Goal: Transaction & Acquisition: Book appointment/travel/reservation

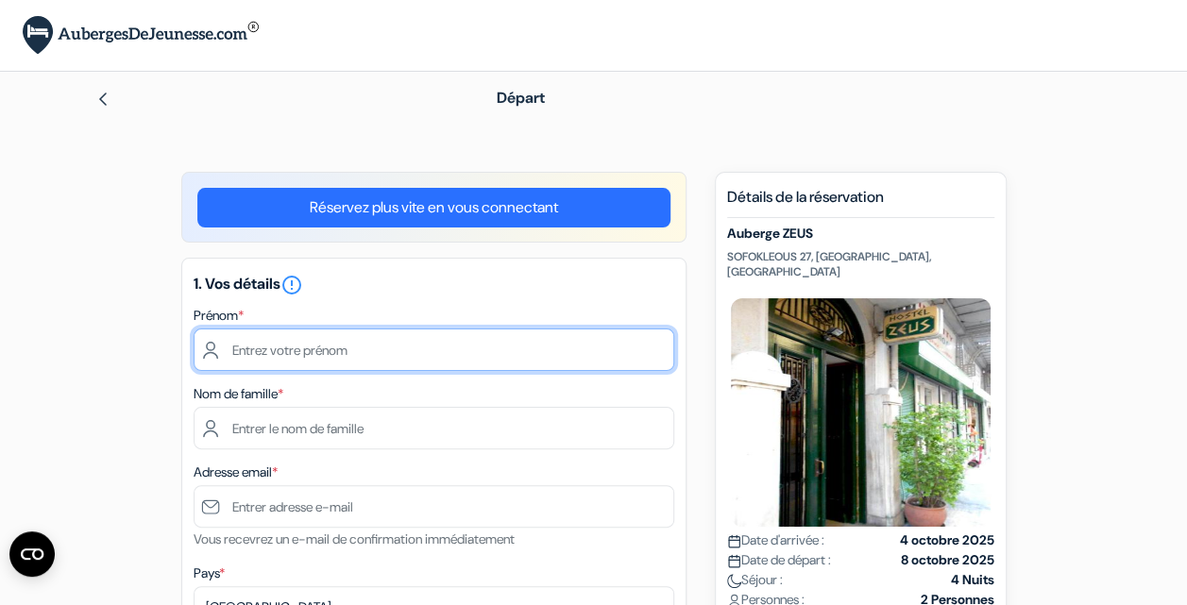
click at [331, 331] on input "text" at bounding box center [434, 350] width 481 height 42
type input "[PERSON_NAME]"
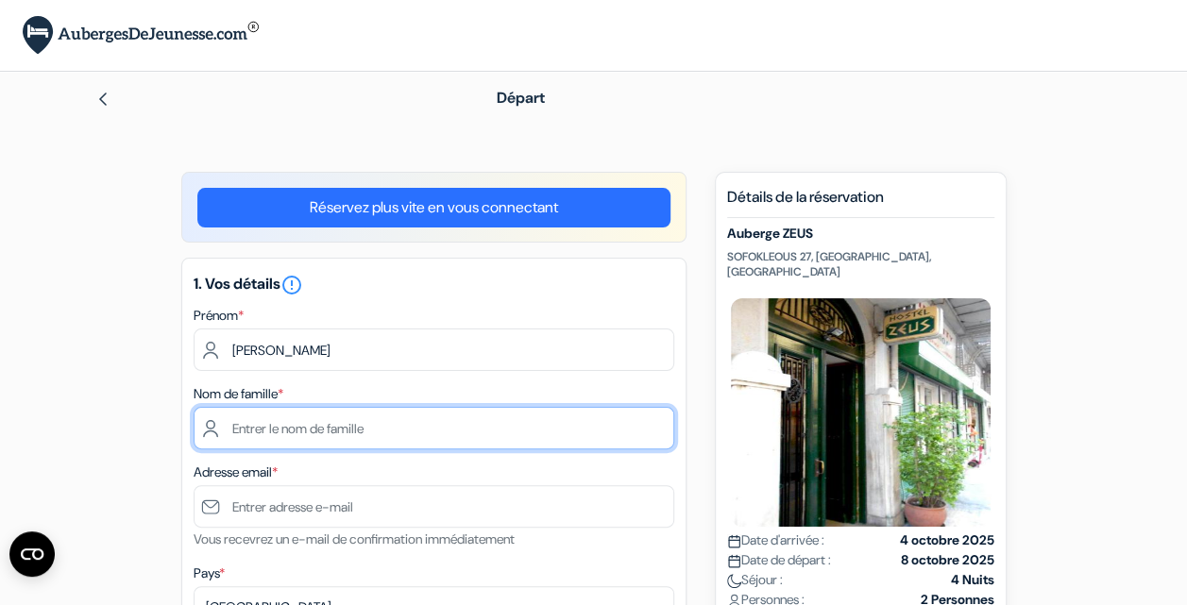
click at [308, 428] on input "text" at bounding box center [434, 428] width 481 height 42
type input "[PERSON_NAME]"
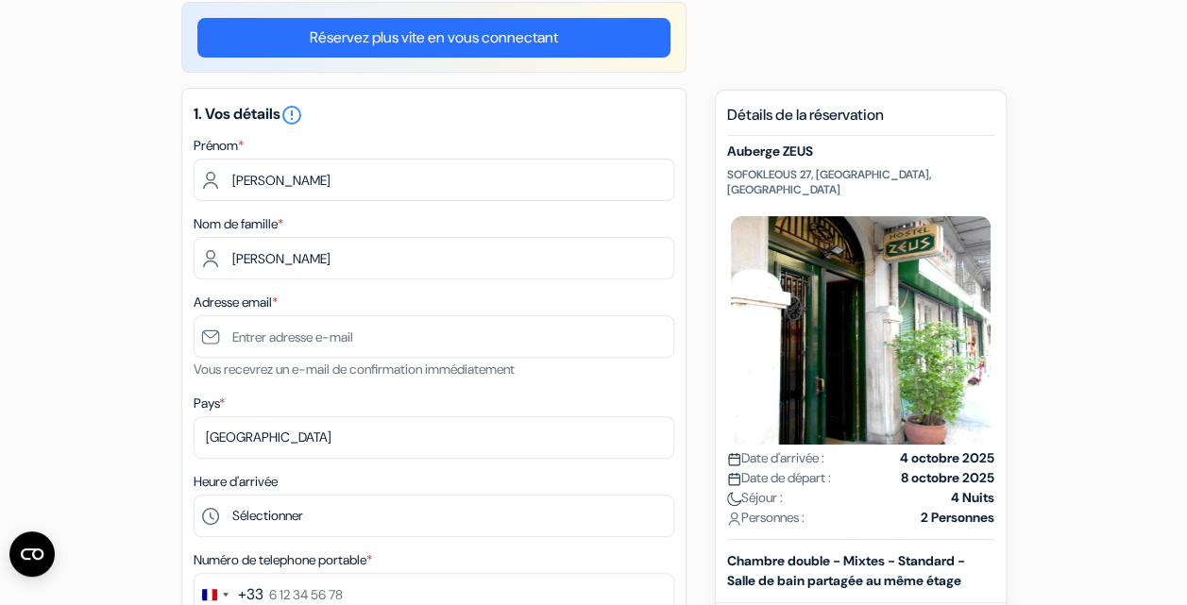
scroll to position [171, 0]
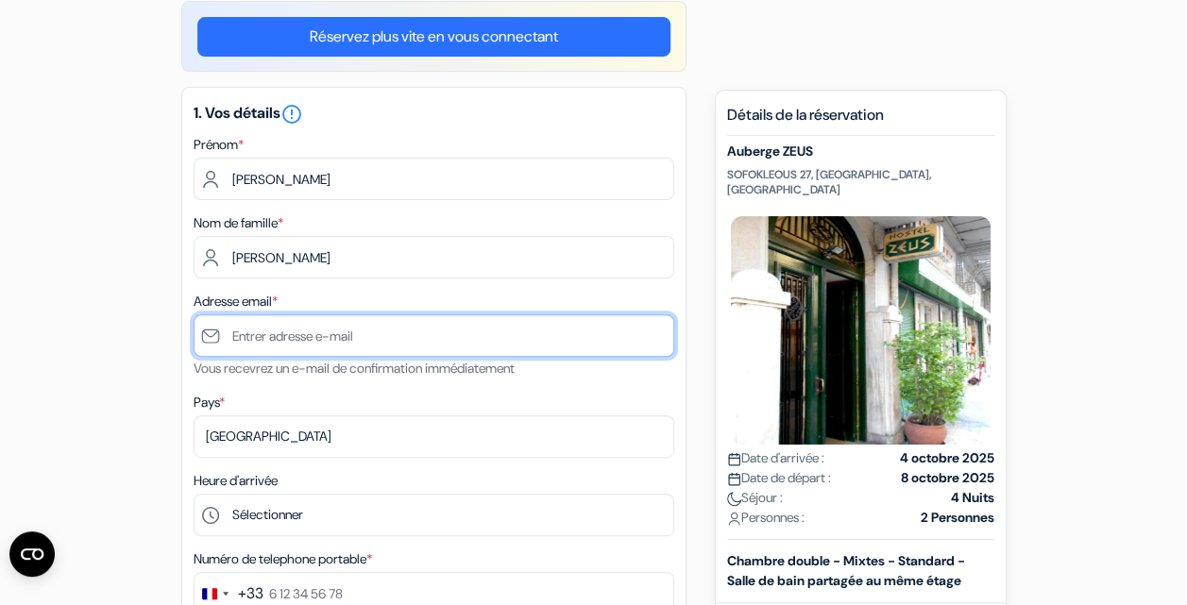
click at [264, 332] on input "text" at bounding box center [434, 335] width 481 height 42
type input "[EMAIL_ADDRESS][DOMAIN_NAME]"
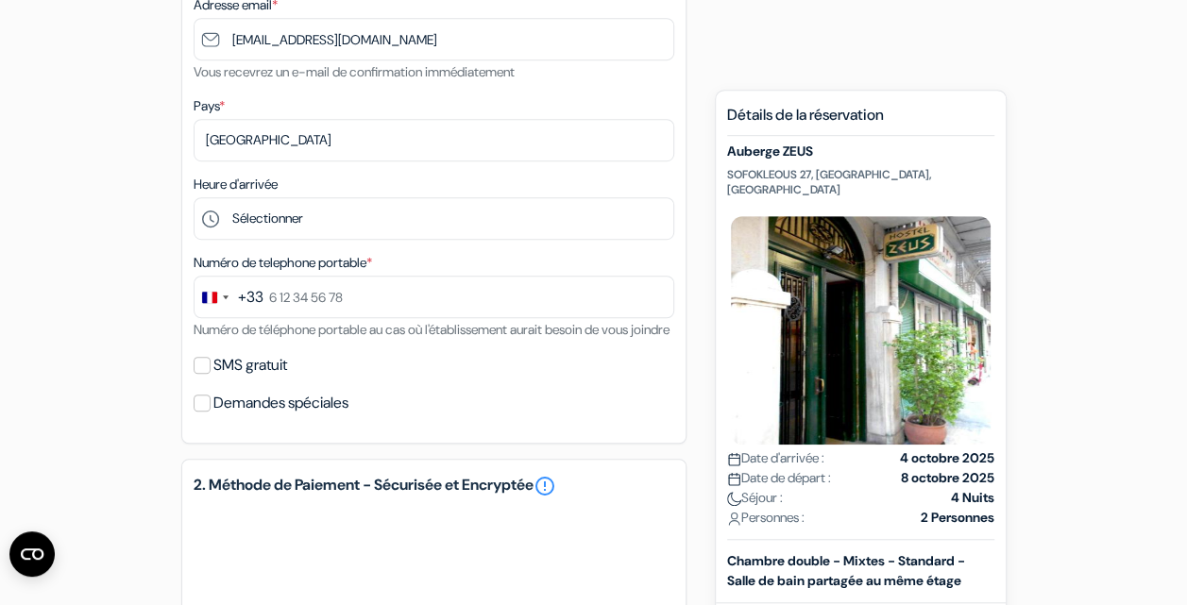
scroll to position [469, 0]
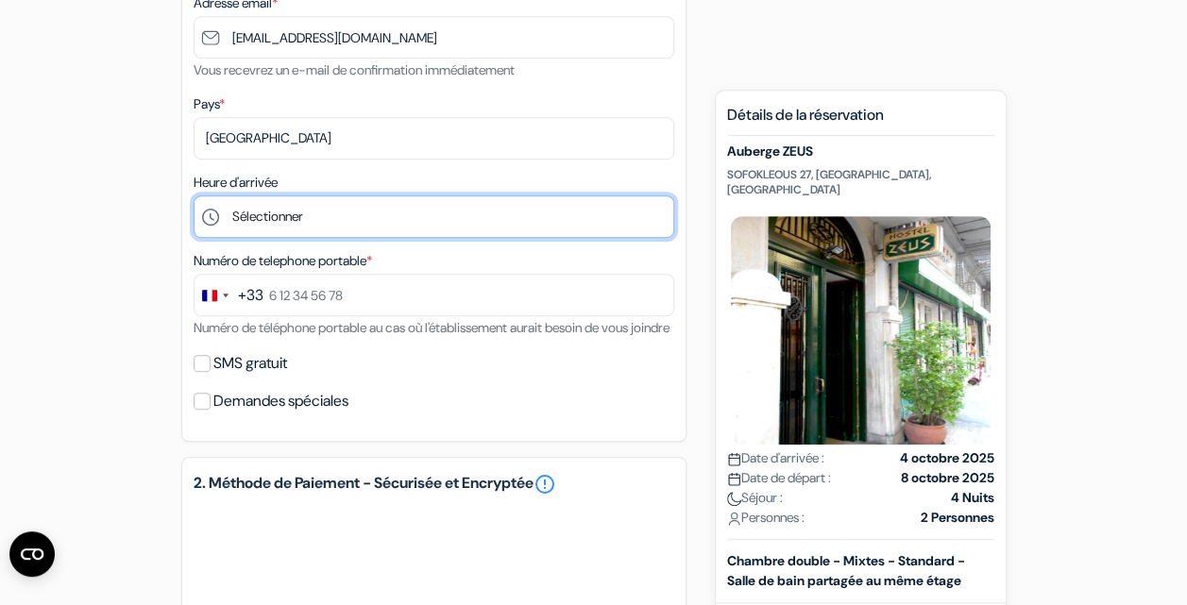
click at [325, 224] on select "Sélectionner 1:00 2:00 3:00 4:00 5:00 6:00 7:00 8:00 9:00 10:00 11:00 12:00 13:…" at bounding box center [434, 216] width 481 height 42
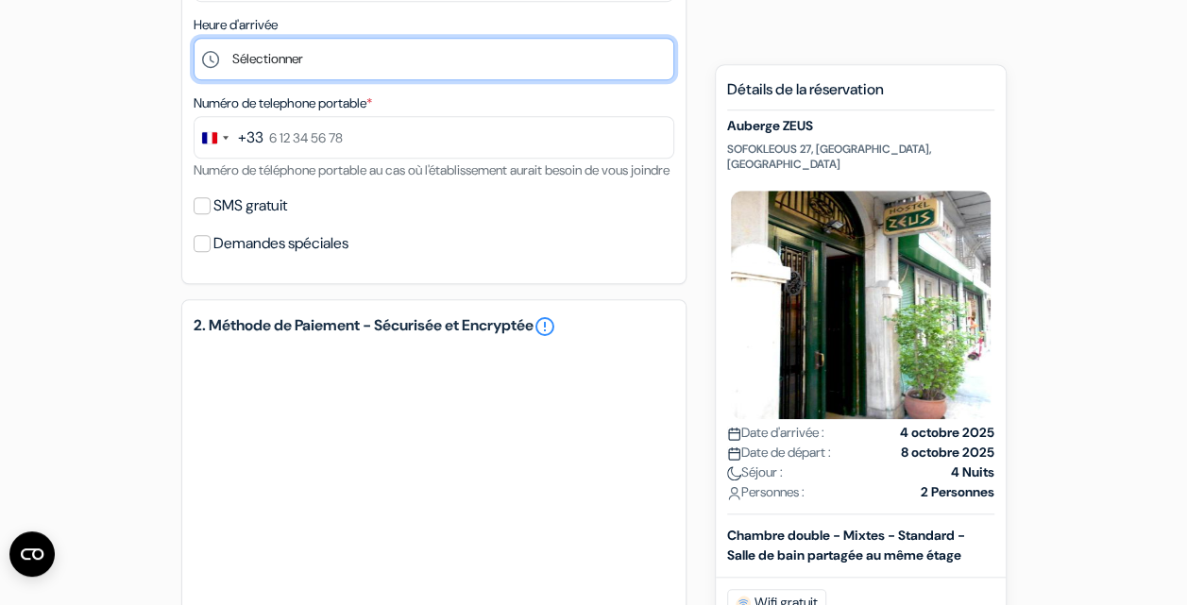
scroll to position [626, 0]
click at [357, 74] on select "Sélectionner 1:00 2:00 3:00 4:00 5:00 6:00 7:00 8:00 9:00 10:00 11:00 12:00 13:…" at bounding box center [434, 60] width 481 height 42
select select "9"
click at [194, 41] on select "Sélectionner 1:00 2:00 3:00 4:00 5:00 6:00 7:00 8:00 9:00 10:00 11:00 12:00 13:…" at bounding box center [434, 60] width 481 height 42
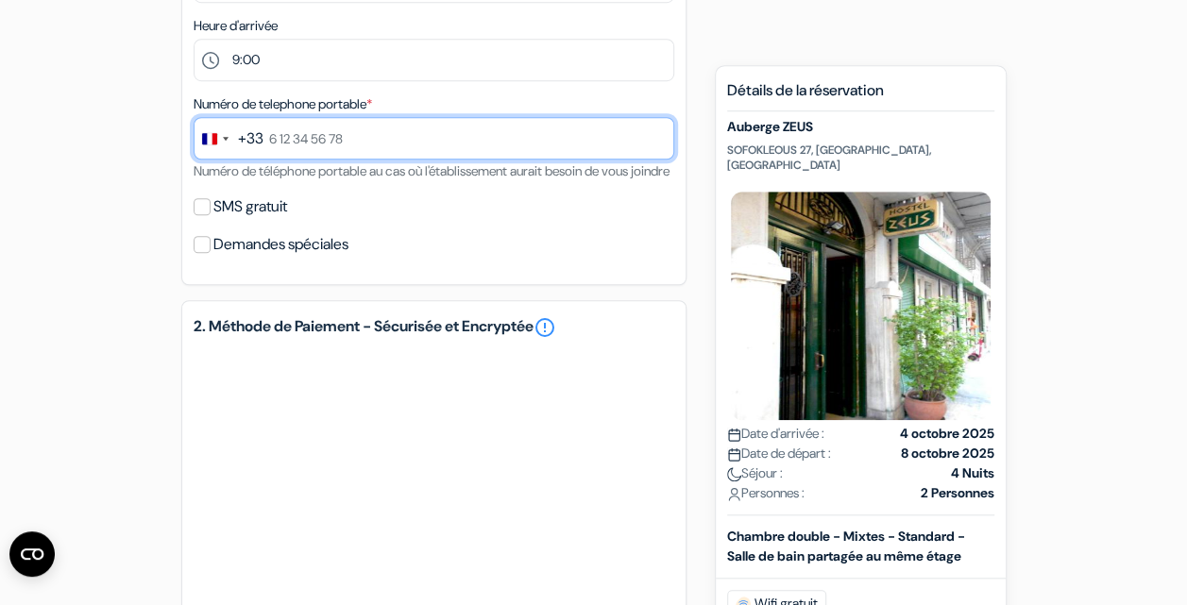
click at [287, 150] on input "text" at bounding box center [434, 138] width 481 height 42
type input "6 13 73 21 40"
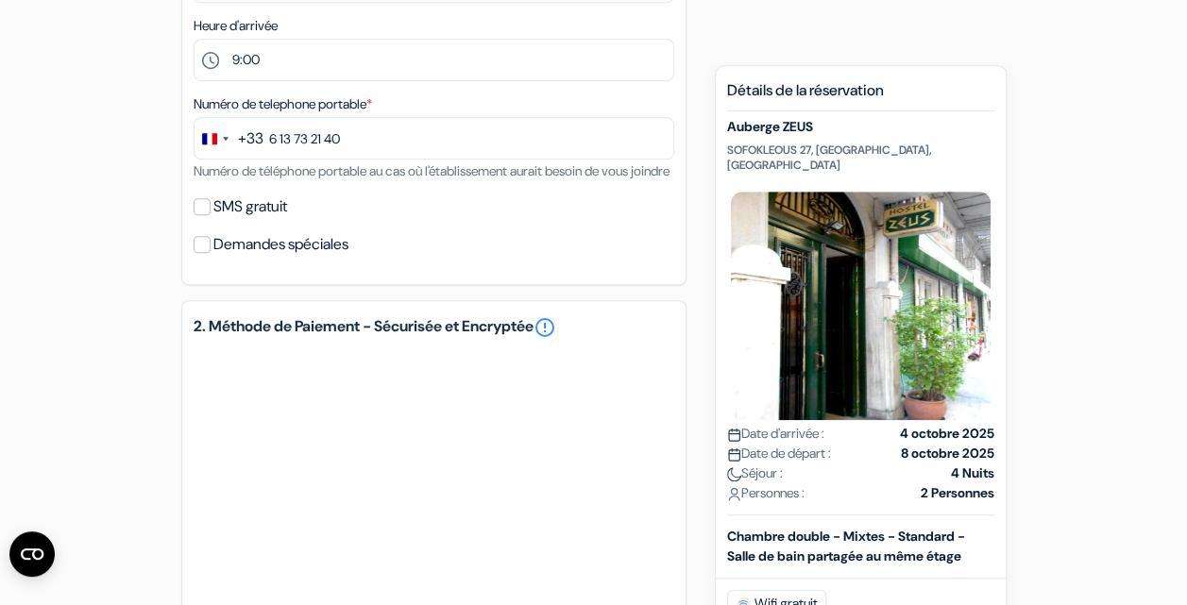
click at [94, 236] on div "add_box Auberge ZEUS SOFOKLEOUS 27, [GEOGRAPHIC_DATA], [GEOGRAPHIC_DATA] Détail…" at bounding box center [594, 235] width 1077 height 1378
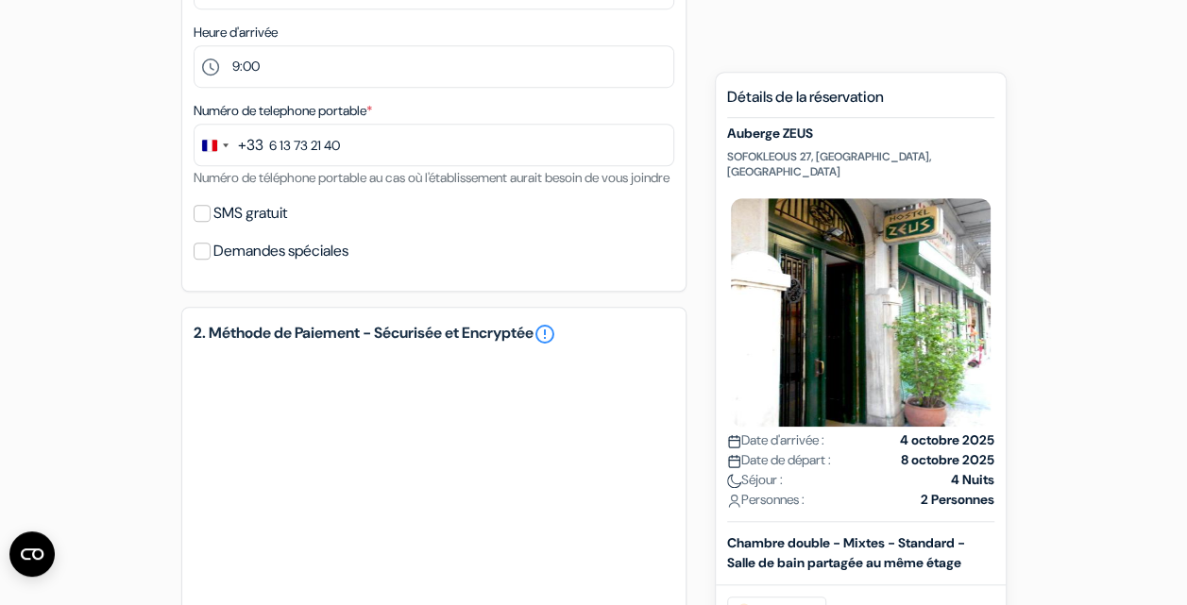
scroll to position [608, 0]
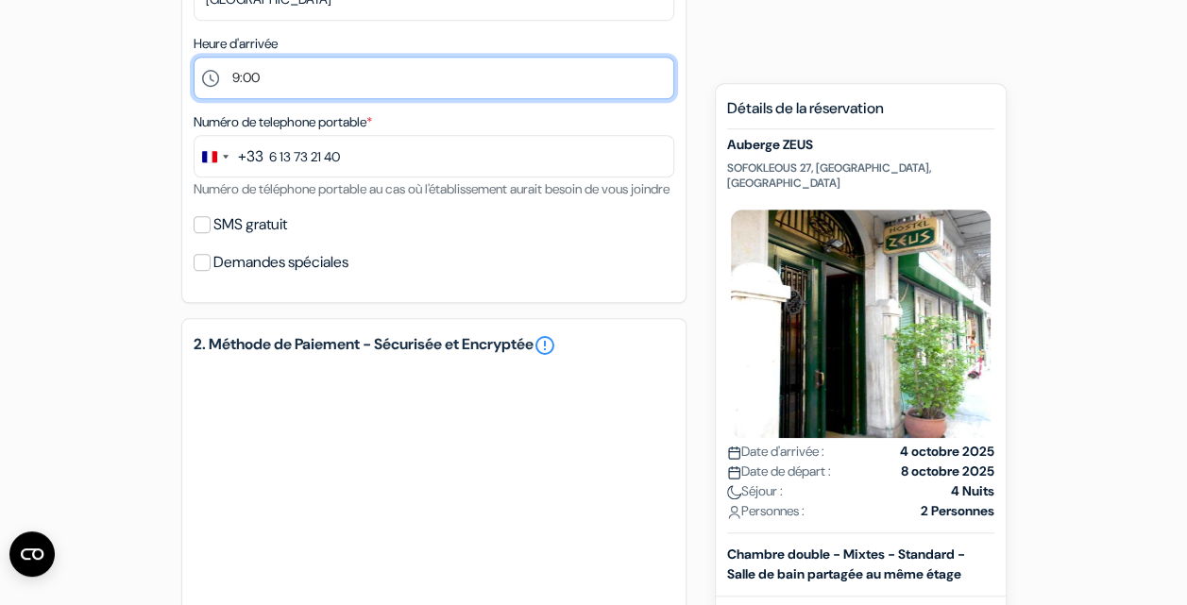
click at [251, 83] on select "Sélectionner 1:00 2:00 3:00 4:00 5:00 6:00 7:00 8:00 9:00 10:00 11:00 12:00 13:…" at bounding box center [434, 78] width 481 height 42
select select "10"
click at [194, 59] on select "Sélectionner 1:00 2:00 3:00 4:00 5:00 6:00 7:00 8:00 9:00 10:00 11:00 12:00 13:…" at bounding box center [434, 78] width 481 height 42
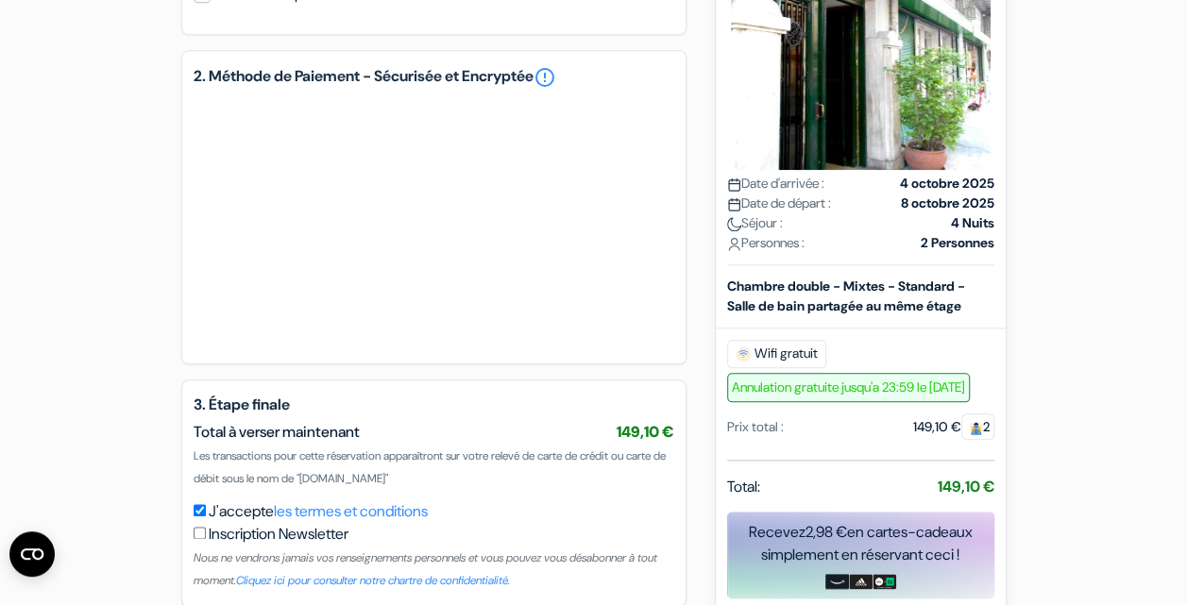
scroll to position [986, 0]
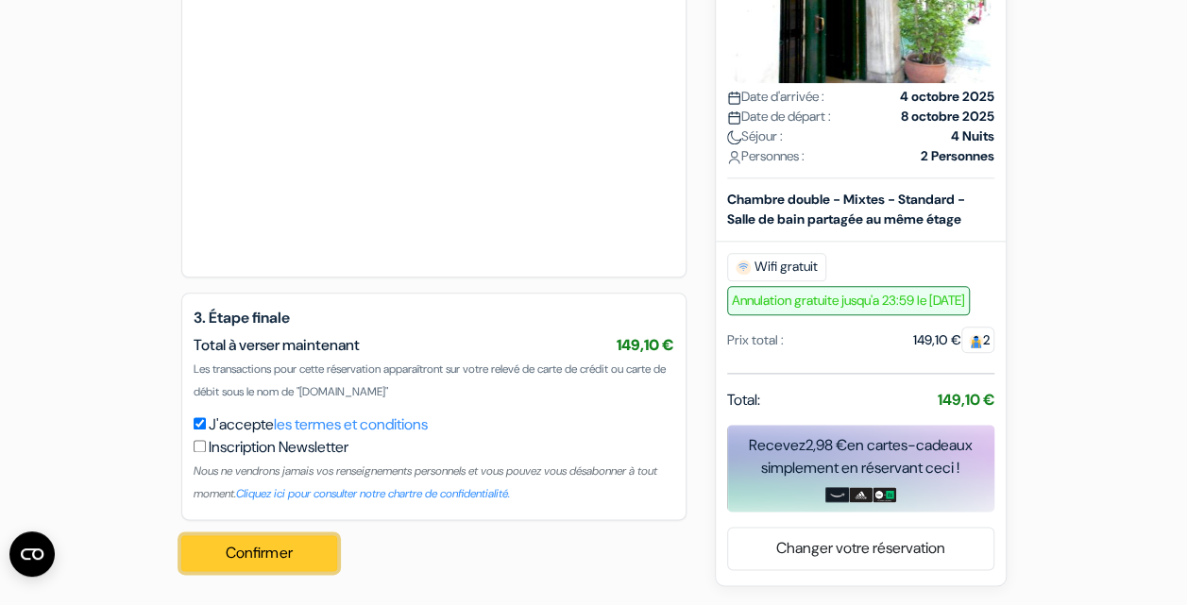
click at [230, 555] on button "Confirmer Loading..." at bounding box center [259, 553] width 157 height 36
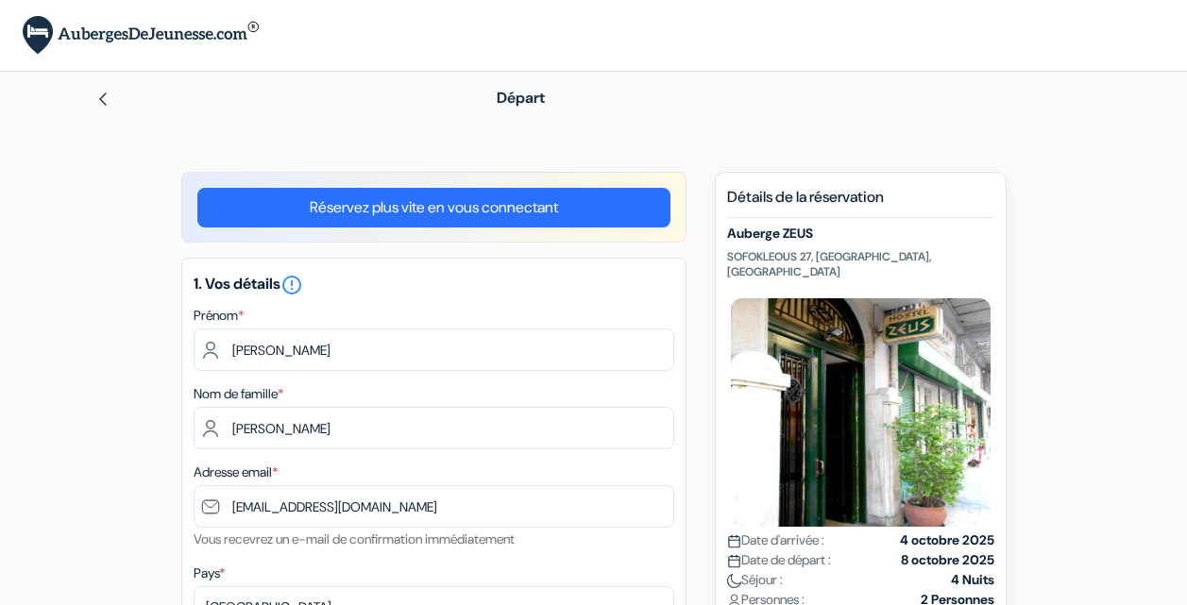
select select "10"
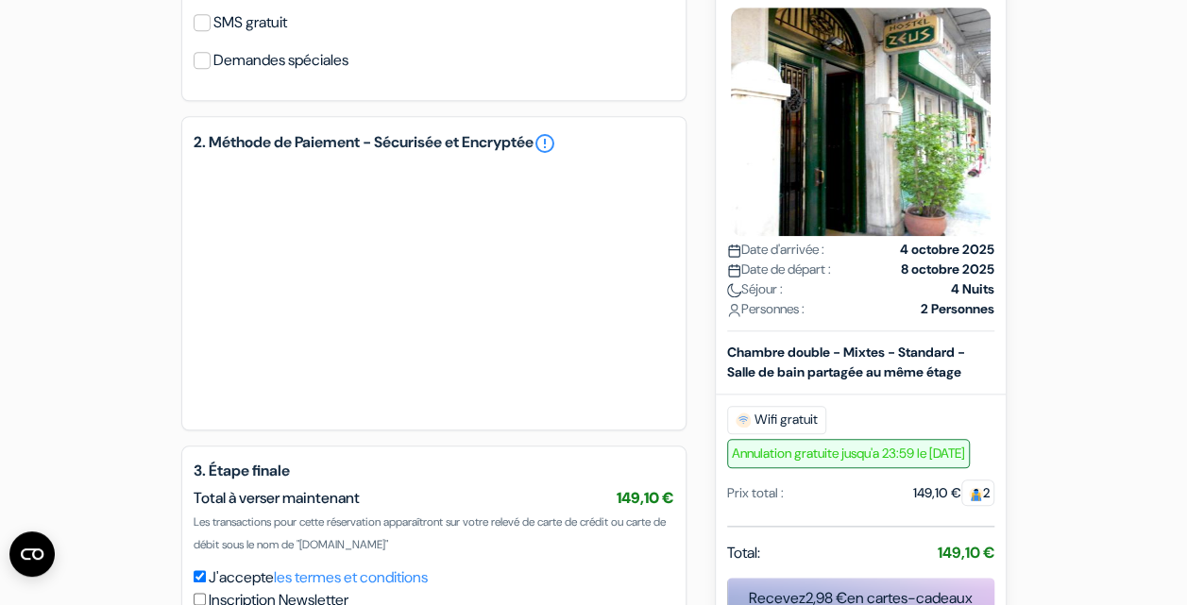
scroll to position [986, 0]
